Goal: Task Accomplishment & Management: Complete application form

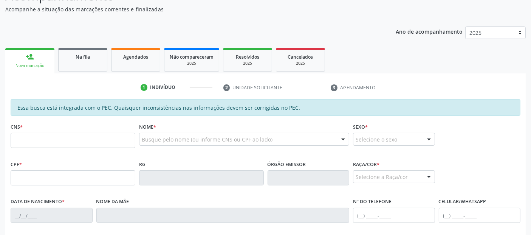
scroll to position [76, 0]
click at [94, 183] on input "text" at bounding box center [73, 177] width 125 height 15
type input "065.878.894-92"
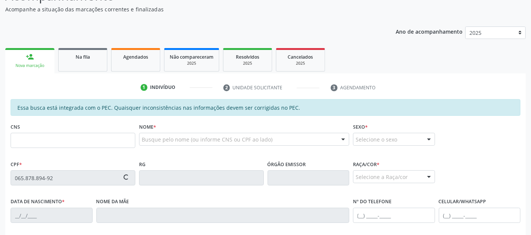
type input "704 0098 8890 4261"
type input "17/01/1997"
type input "Claudineide Silva dos Santos"
type input "(82) 99421-3876"
type input "635"
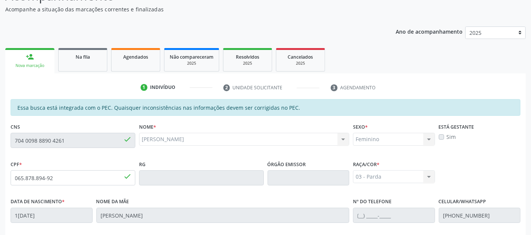
scroll to position [206, 0]
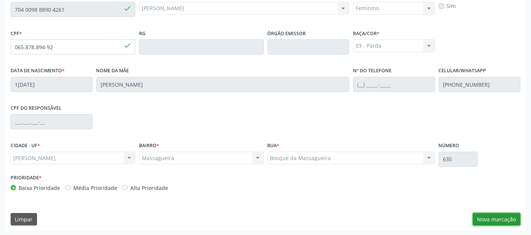
click at [481, 213] on button "Nova marcação" at bounding box center [497, 219] width 48 height 13
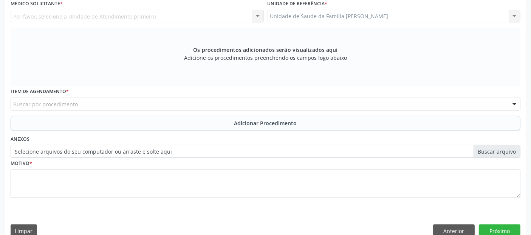
click at [392, 102] on div "Buscar por procedimento" at bounding box center [266, 104] width 510 height 13
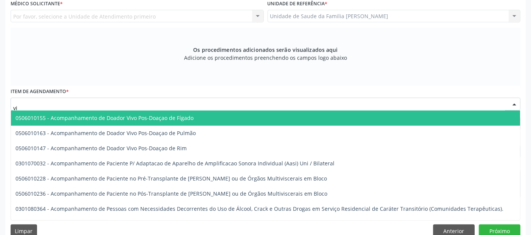
type input "v"
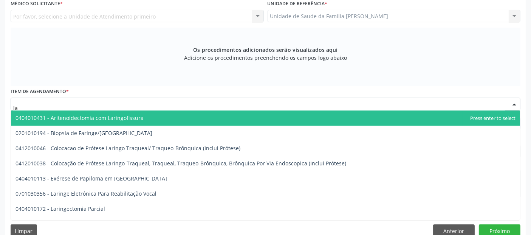
type input "l"
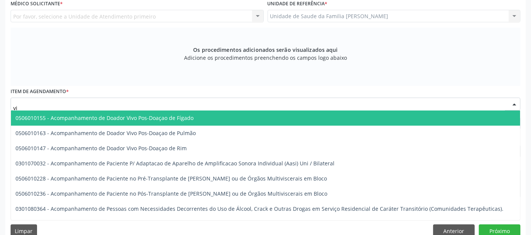
type input "v"
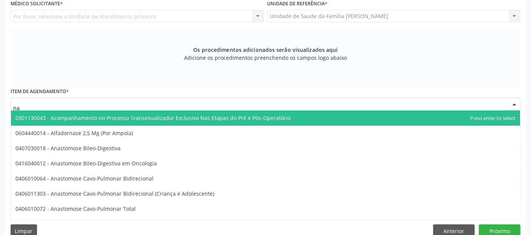
type input "n"
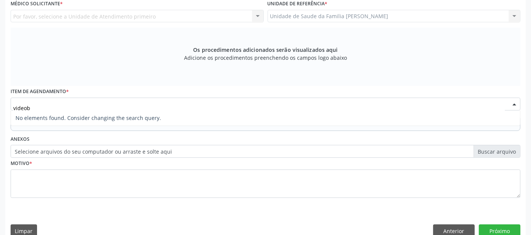
type input "video"
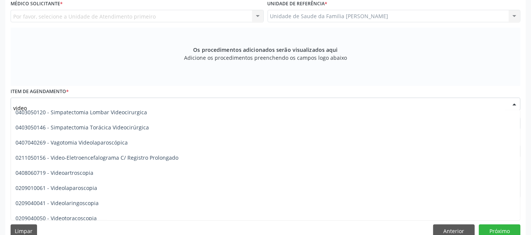
scroll to position [404, 0]
